Goal: Book appointment/travel/reservation

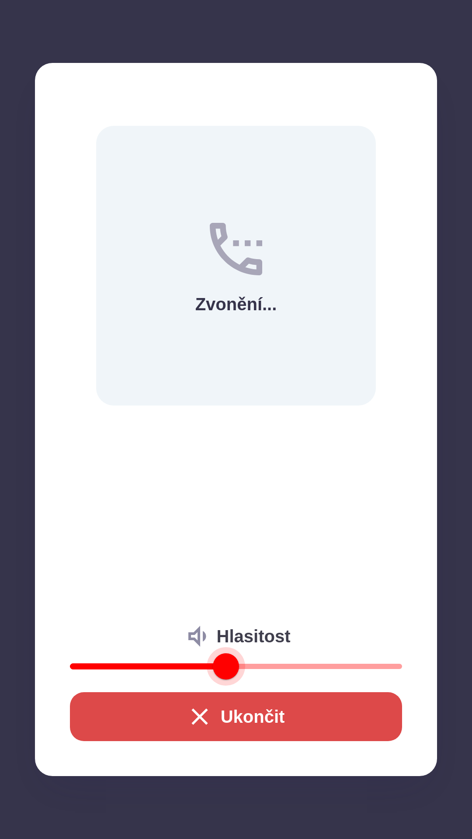
type input "**"
click at [202, 722] on icon "button" at bounding box center [199, 716] width 16 height 16
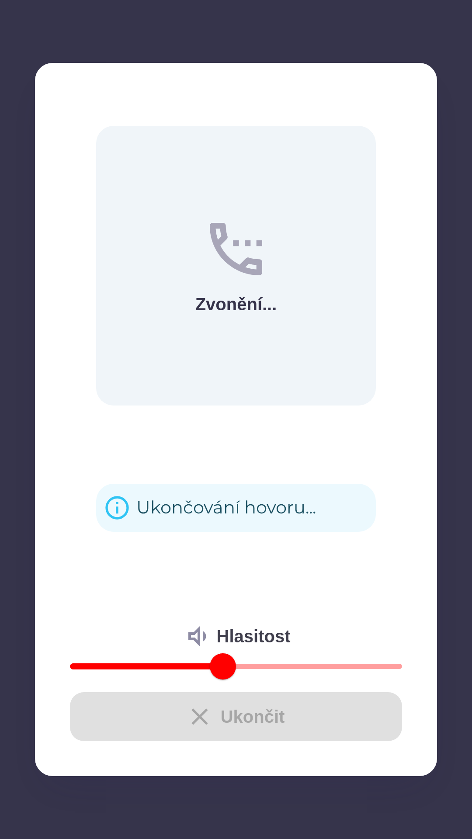
click at [181, 702] on div "Ukončit" at bounding box center [236, 716] width 332 height 49
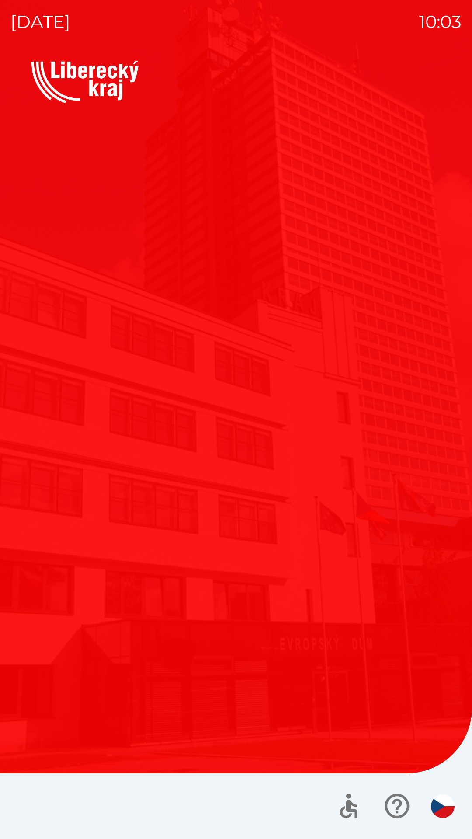
click at [436, 812] on img "button" at bounding box center [443, 806] width 24 height 24
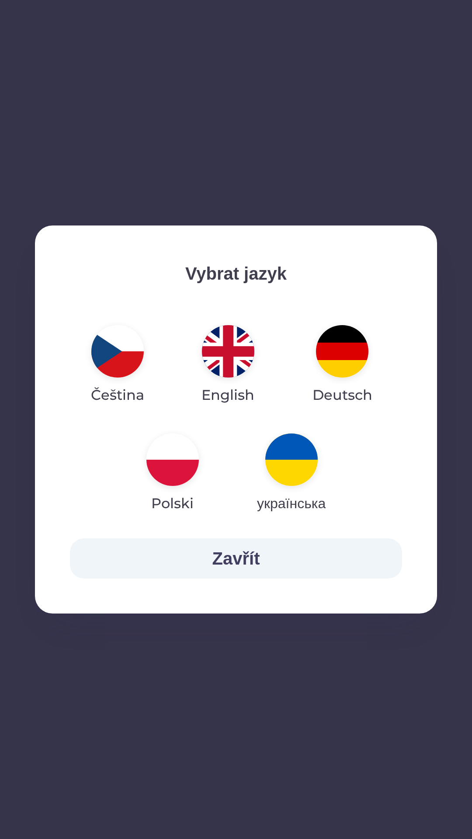
click at [117, 347] on img "button" at bounding box center [117, 351] width 52 height 52
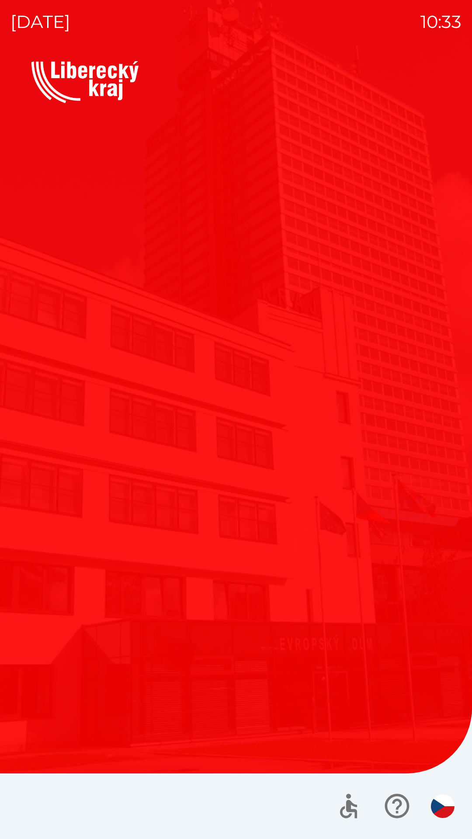
click at [218, 267] on button "Plánovaná schůzka" at bounding box center [131, 291] width 201 height 131
click at [218, 268] on button "Plánovaná schůzka" at bounding box center [131, 291] width 201 height 131
